Goal: Ask a question: Seek information or help from site administrators or community

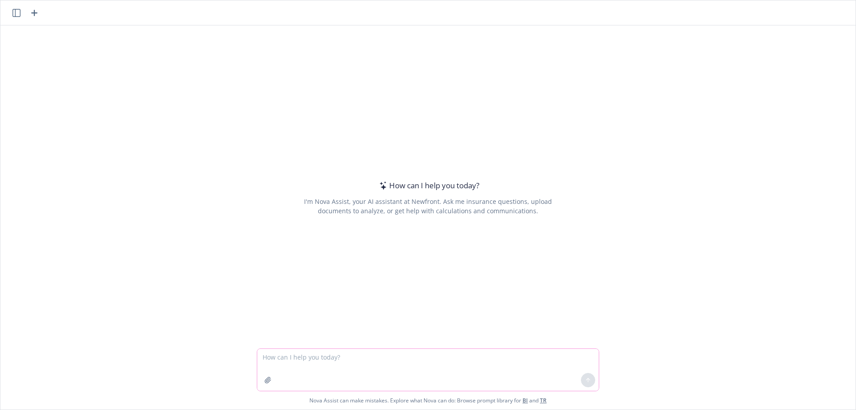
click at [264, 378] on icon "button" at bounding box center [267, 379] width 7 height 7
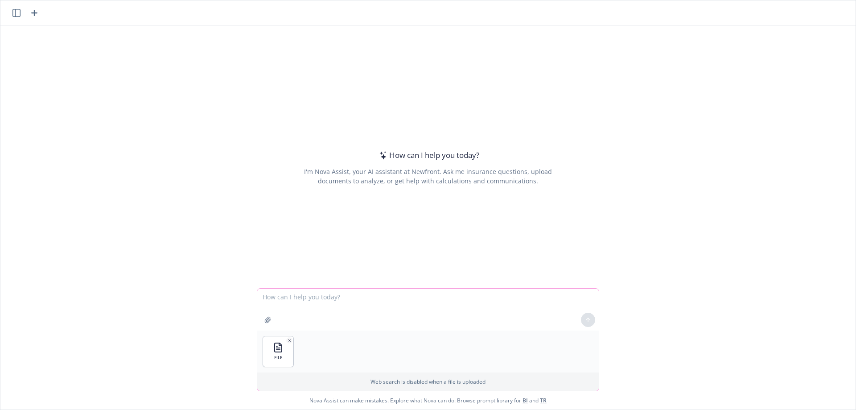
click at [327, 306] on textarea at bounding box center [428, 309] width 342 height 42
type textarea "will you please help summarize the attached document?"
